Goal: Task Accomplishment & Management: Complete application form

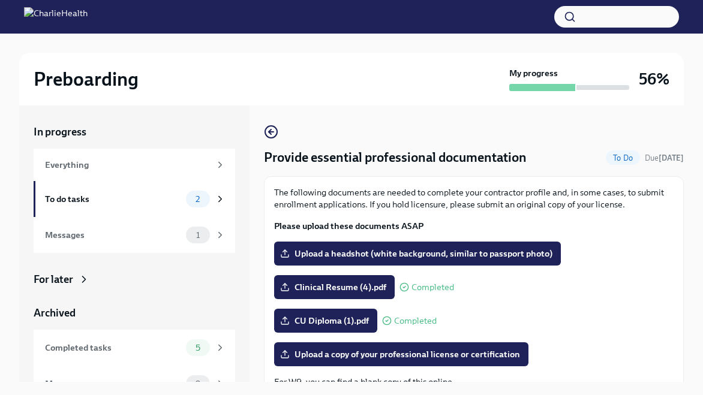
scroll to position [20, 0]
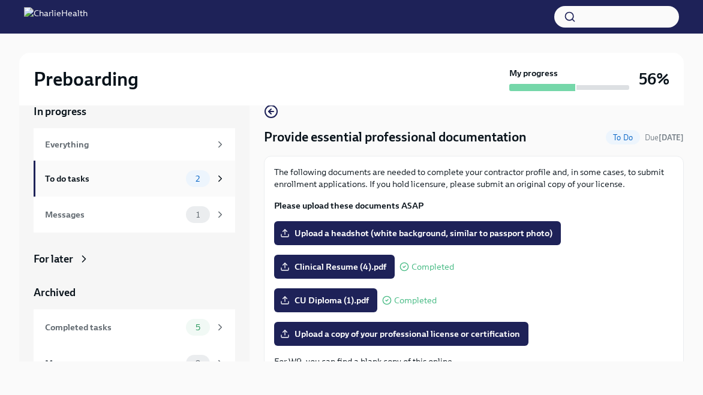
click at [157, 182] on div "To do tasks" at bounding box center [113, 178] width 136 height 13
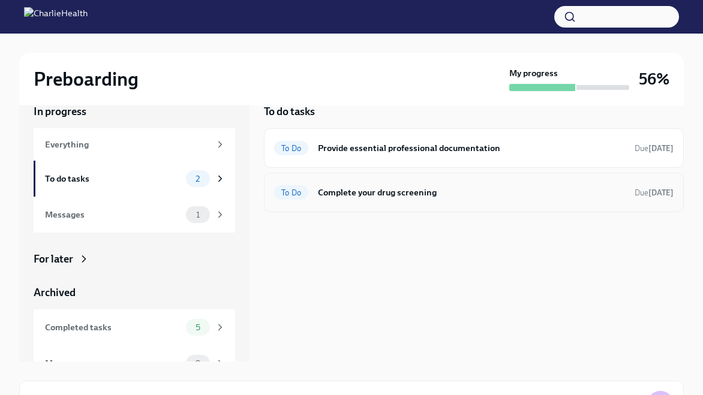
click at [500, 197] on h6 "Complete your drug screening" at bounding box center [471, 192] width 307 height 13
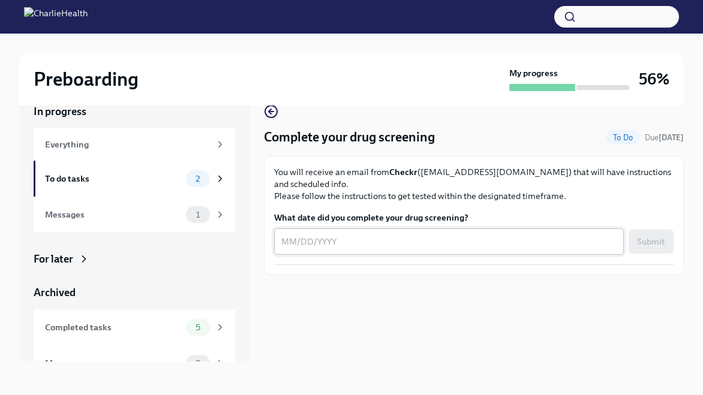
click at [422, 245] on textarea "What date did you complete your drug screening?" at bounding box center [448, 242] width 335 height 14
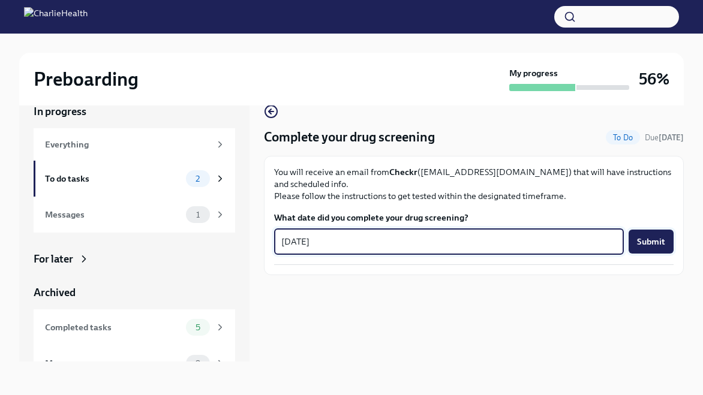
type textarea "[DATE]"
click at [642, 244] on span "Submit" at bounding box center [651, 242] width 28 height 12
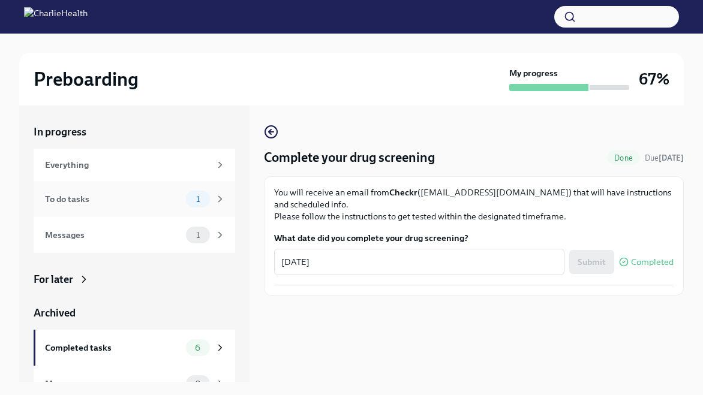
click at [143, 206] on div "To do tasks 1" at bounding box center [135, 199] width 181 height 17
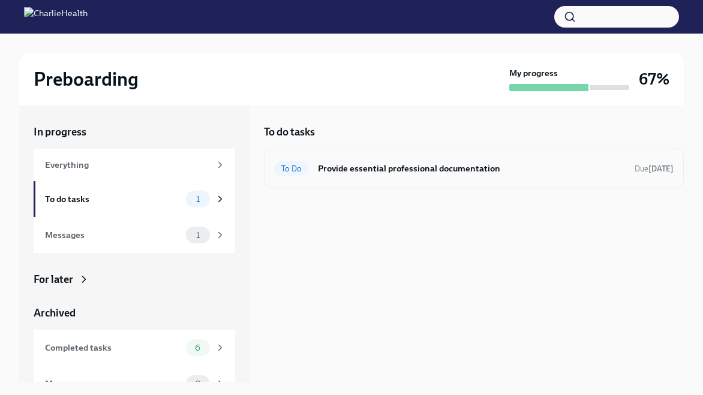
click at [533, 173] on h6 "Provide essential professional documentation" at bounding box center [471, 168] width 307 height 13
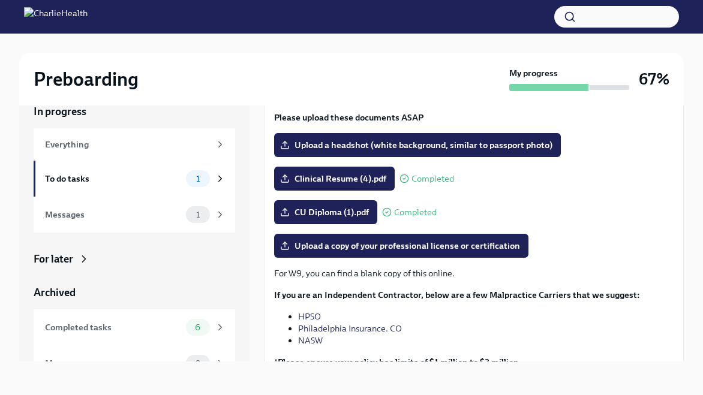
scroll to position [88, 0]
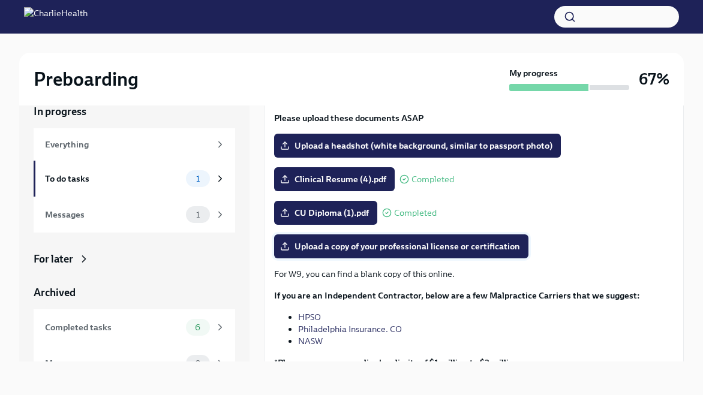
click at [448, 251] on span "Upload a copy of your professional license or certification" at bounding box center [402, 247] width 238 height 12
click at [0, 0] on input "Upload a copy of your professional license or certification" at bounding box center [0, 0] width 0 height 0
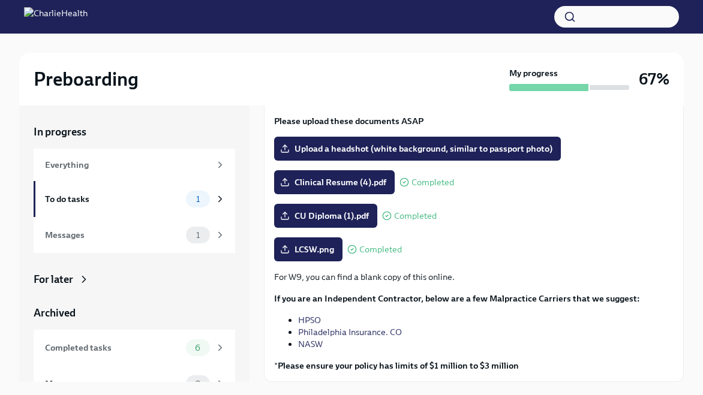
scroll to position [20, 0]
